Goal: Book appointment/travel/reservation

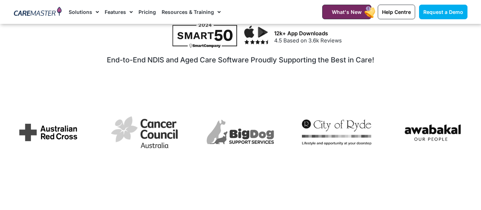
click at [44, 12] on img at bounding box center [38, 12] width 48 height 11
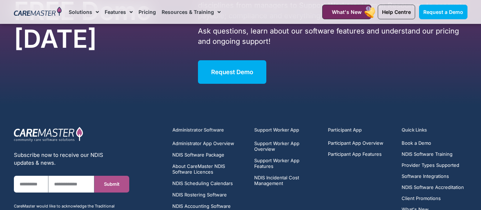
scroll to position [4427, 0]
